Goal: Task Accomplishment & Management: Use online tool/utility

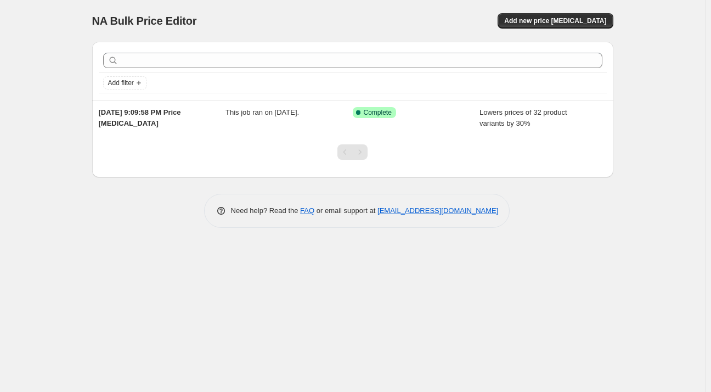
click at [490, 135] on div at bounding box center [352, 156] width 521 height 42
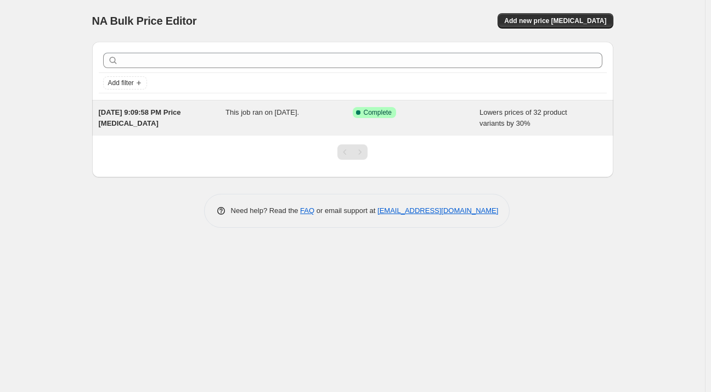
click at [485, 123] on span "Lowers prices of 32 product variants by 30%" at bounding box center [523, 117] width 88 height 19
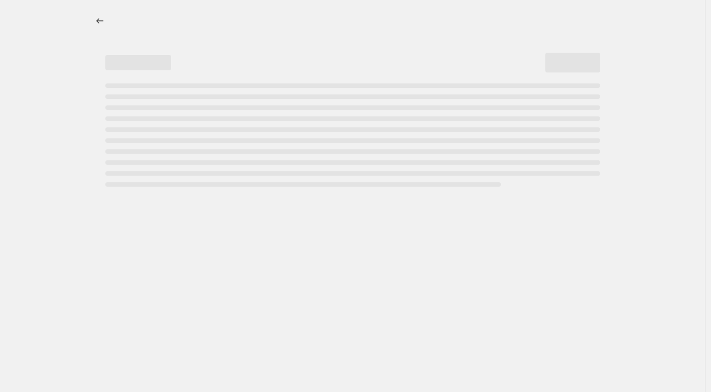
select select "percentage"
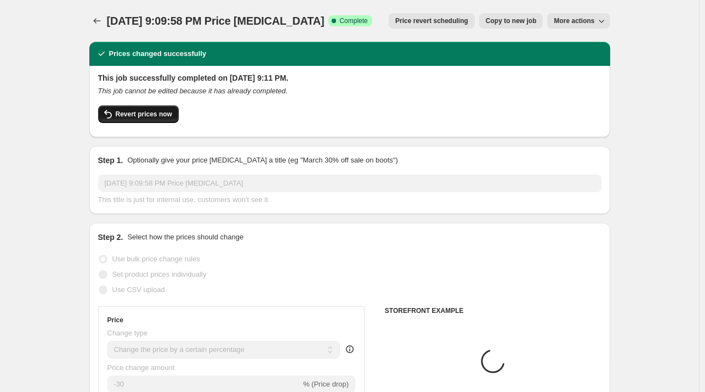
click at [149, 116] on span "Revert prices now" at bounding box center [144, 114] width 56 height 9
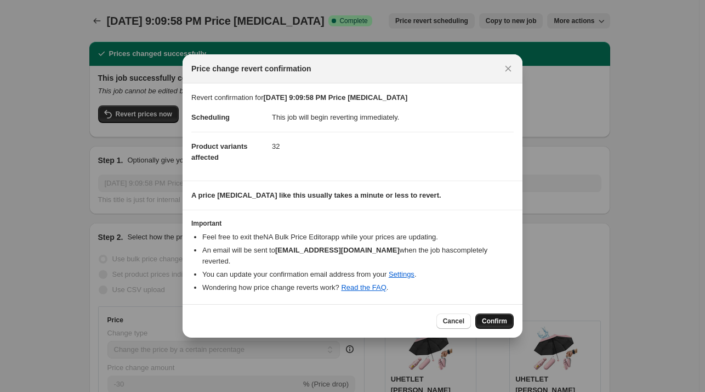
click at [492, 316] on span "Confirm" at bounding box center [494, 320] width 25 height 9
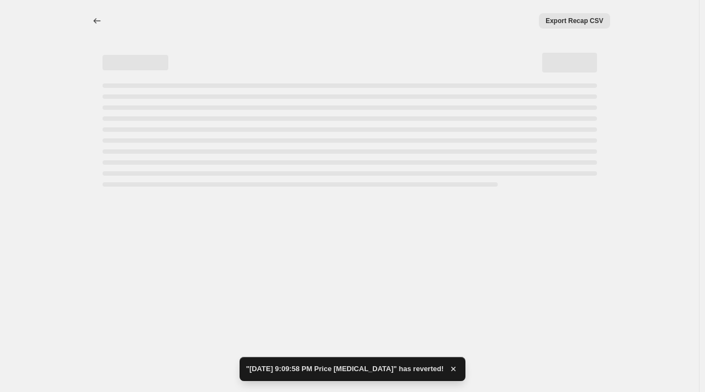
select select "percentage"
